Goal: Information Seeking & Learning: Learn about a topic

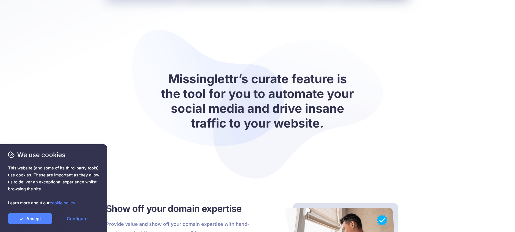
scroll to position [330, 0]
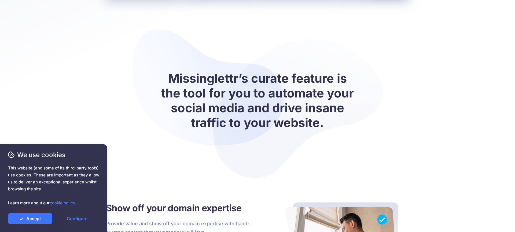
click at [34, 218] on link "Accept" at bounding box center [30, 218] width 44 height 11
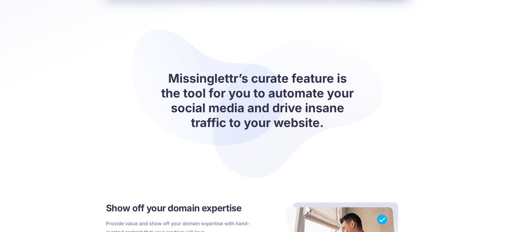
drag, startPoint x: 276, startPoint y: 65, endPoint x: 272, endPoint y: 85, distance: 19.9
click at [275, 66] on div "Missinglettr’s curate feature is the tool for you to automate your social media…" at bounding box center [257, 104] width 295 height 150
click at [272, 85] on h2 "Missinglettr’s curate feature is the tool for you to automate your social media…" at bounding box center [257, 100] width 194 height 59
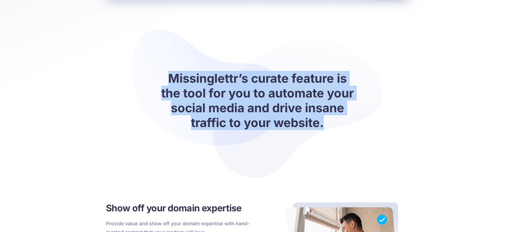
click at [272, 85] on h2 "Missinglettr’s curate feature is the tool for you to automate your social media…" at bounding box center [257, 100] width 194 height 59
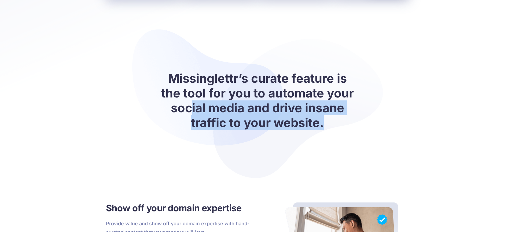
drag, startPoint x: 189, startPoint y: 112, endPoint x: 281, endPoint y: 131, distance: 93.3
click at [189, 112] on h2 "Missinglettr’s curate feature is the tool for you to automate your social media…" at bounding box center [257, 100] width 194 height 59
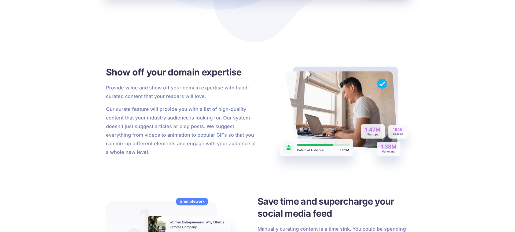
scroll to position [467, 0]
click at [161, 73] on h3 "Show off your domain expertise" at bounding box center [182, 71] width 152 height 12
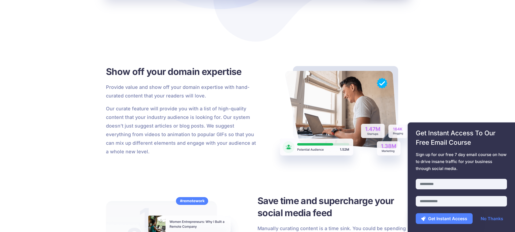
click at [126, 71] on h3 "Show off your domain expertise" at bounding box center [182, 71] width 152 height 12
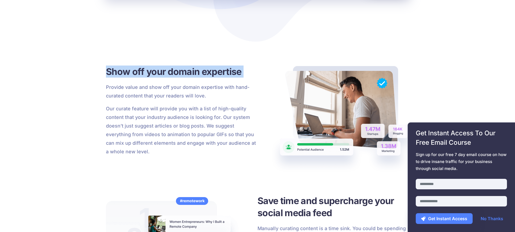
click at [126, 71] on h3 "Show off your domain expertise" at bounding box center [182, 71] width 152 height 12
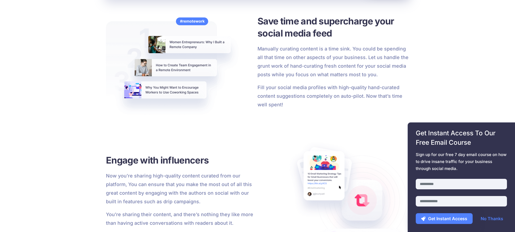
scroll to position [664, 0]
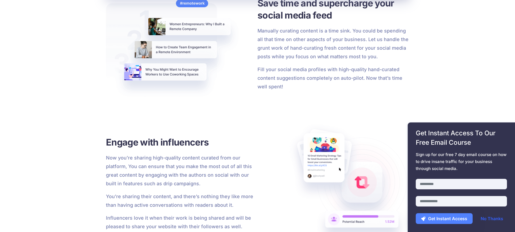
click at [490, 218] on link "No Thanks" at bounding box center [491, 218] width 33 height 11
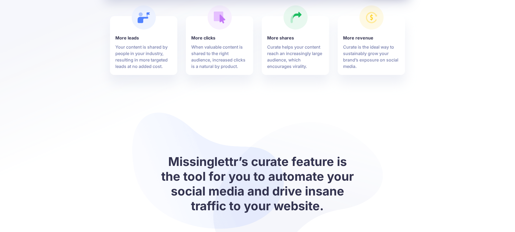
scroll to position [0, 0]
